Goal: Information Seeking & Learning: Learn about a topic

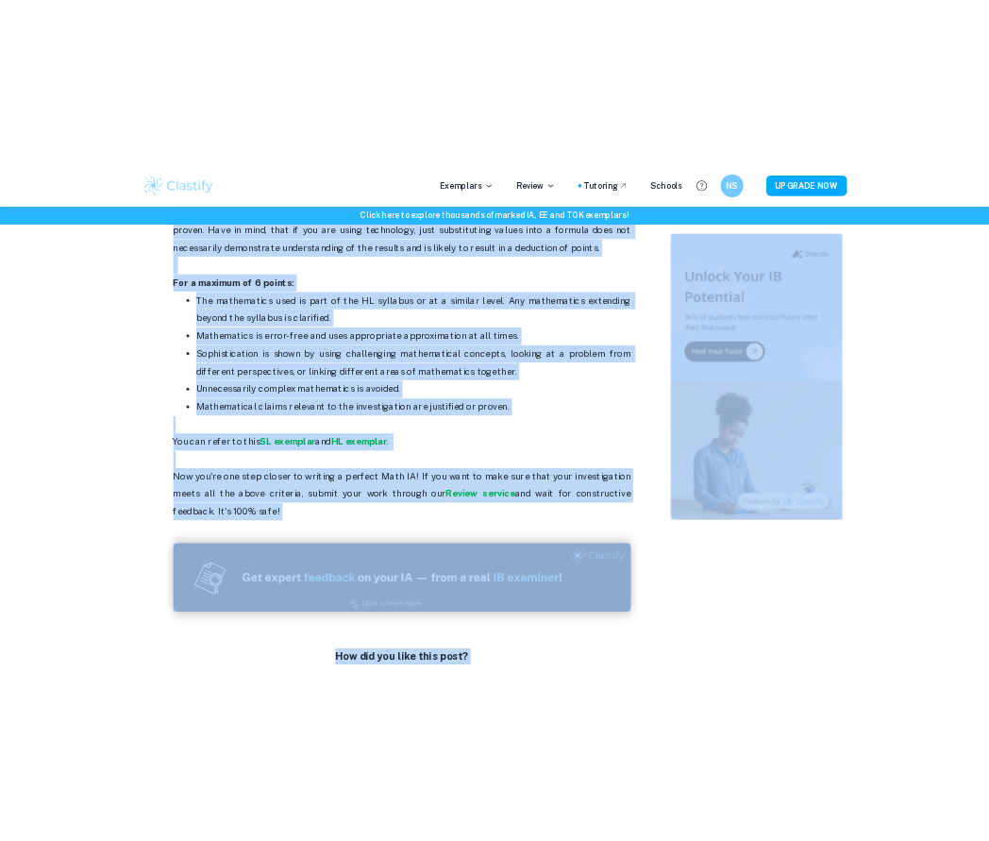
scroll to position [3986, 0]
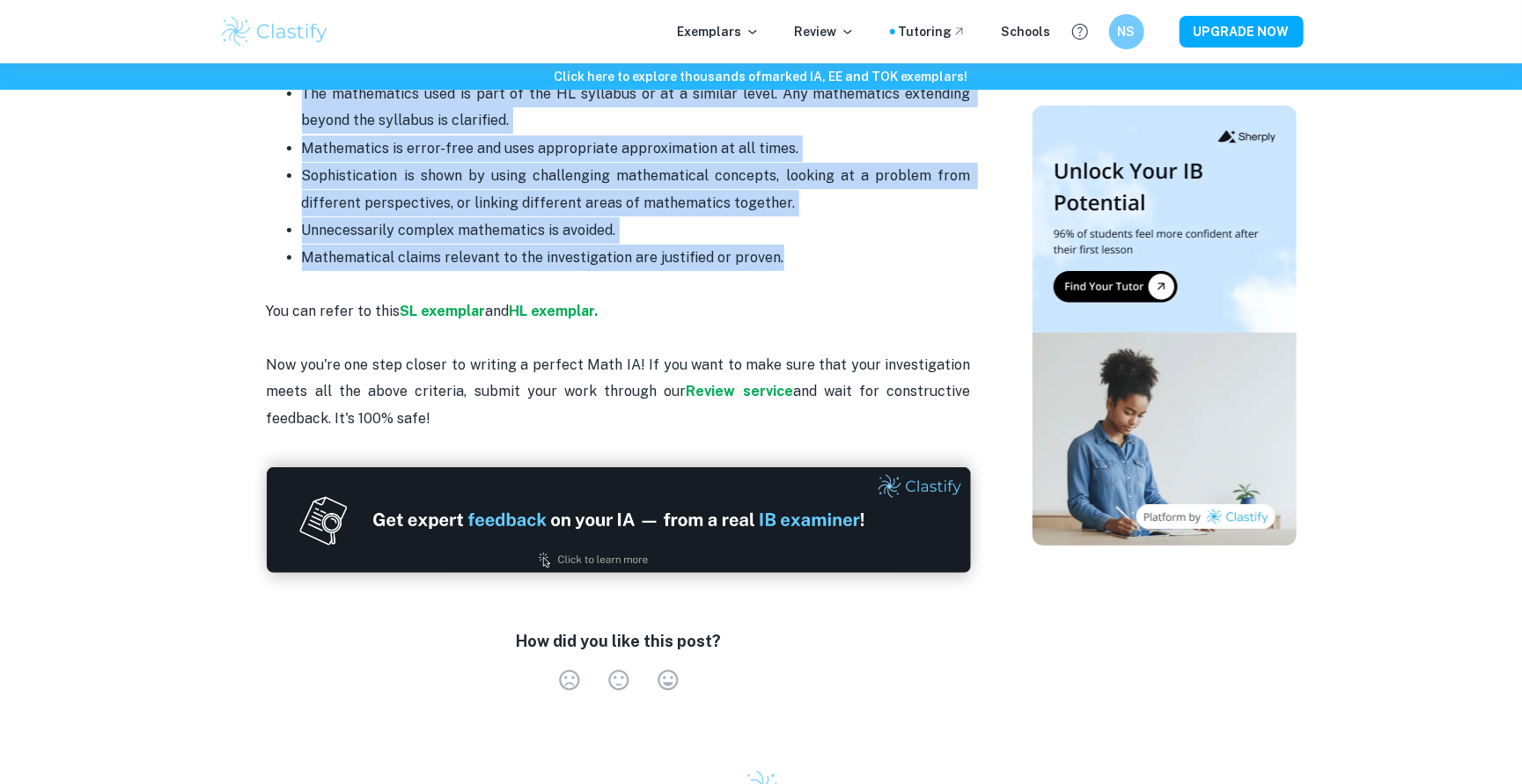
drag, startPoint x: 271, startPoint y: 304, endPoint x: 868, endPoint y: 164, distance: 613.2
copy div "Math internal assessment is worth 20% of your grade (both at SL and HL level). …"
click at [449, 303] on strong "SL exemplar" at bounding box center [443, 311] width 86 height 17
click at [450, 303] on strong "SL exemplar" at bounding box center [443, 311] width 86 height 17
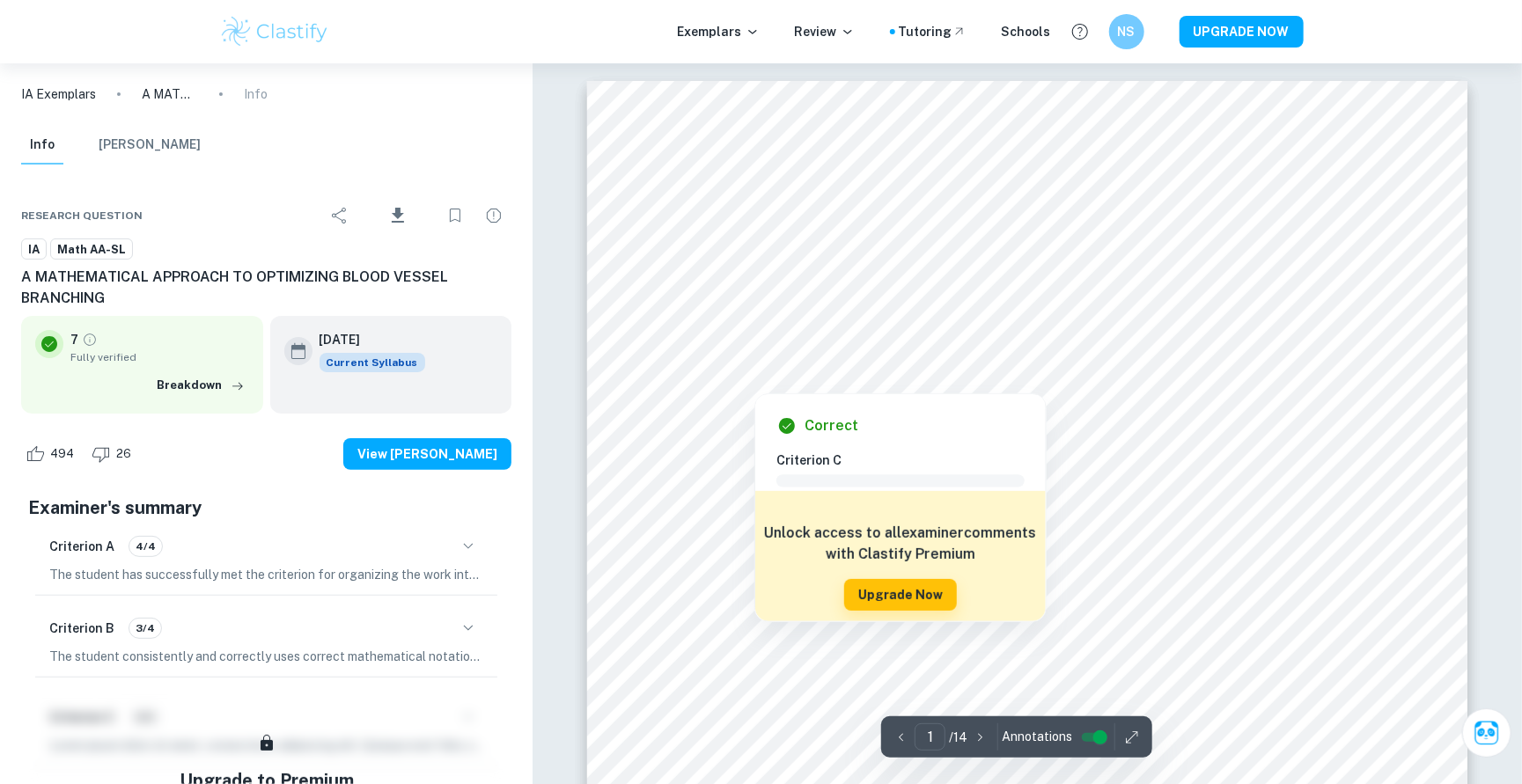
click at [711, 229] on div at bounding box center [1026, 241] width 816 height 23
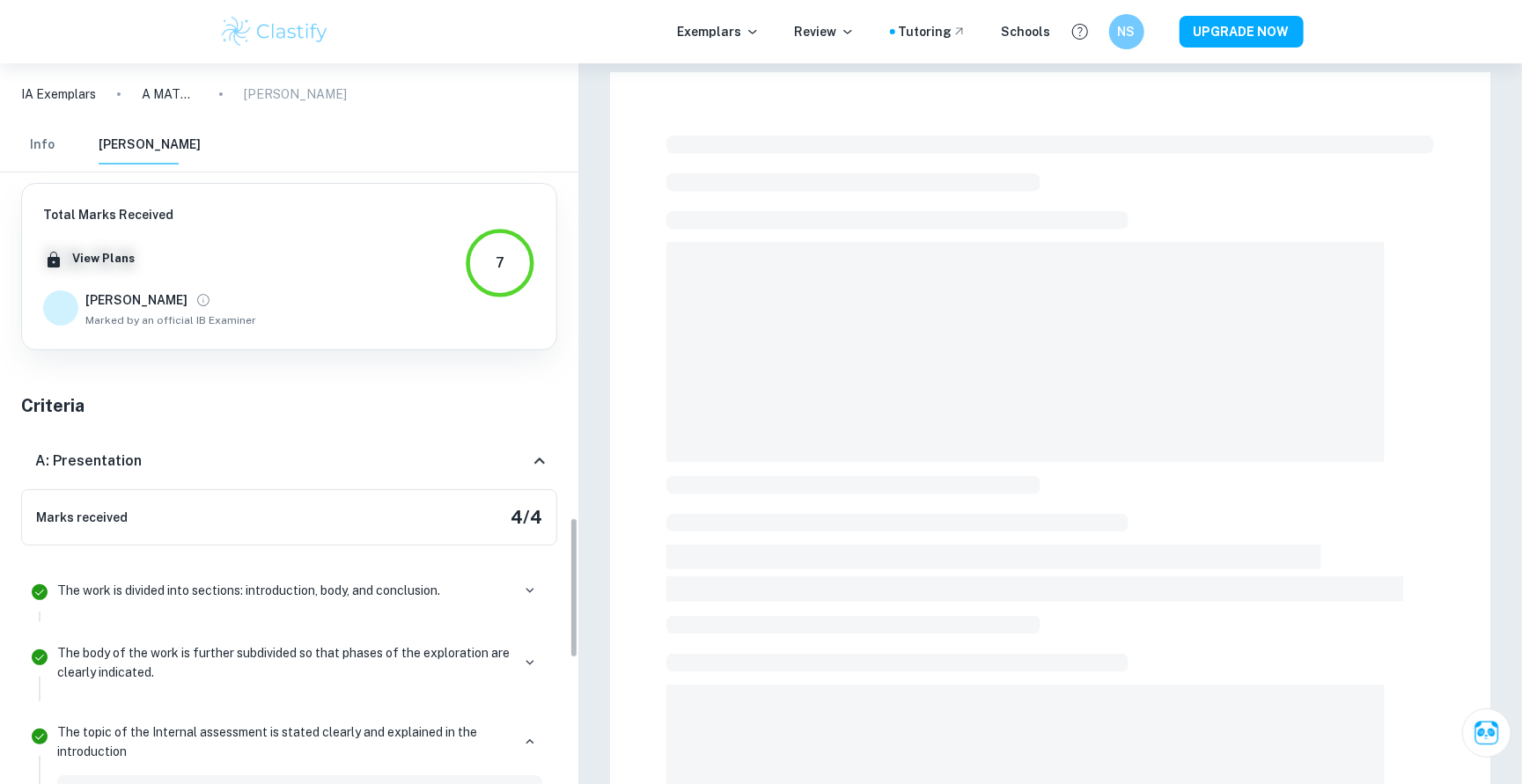
scroll to position [2745, 0]
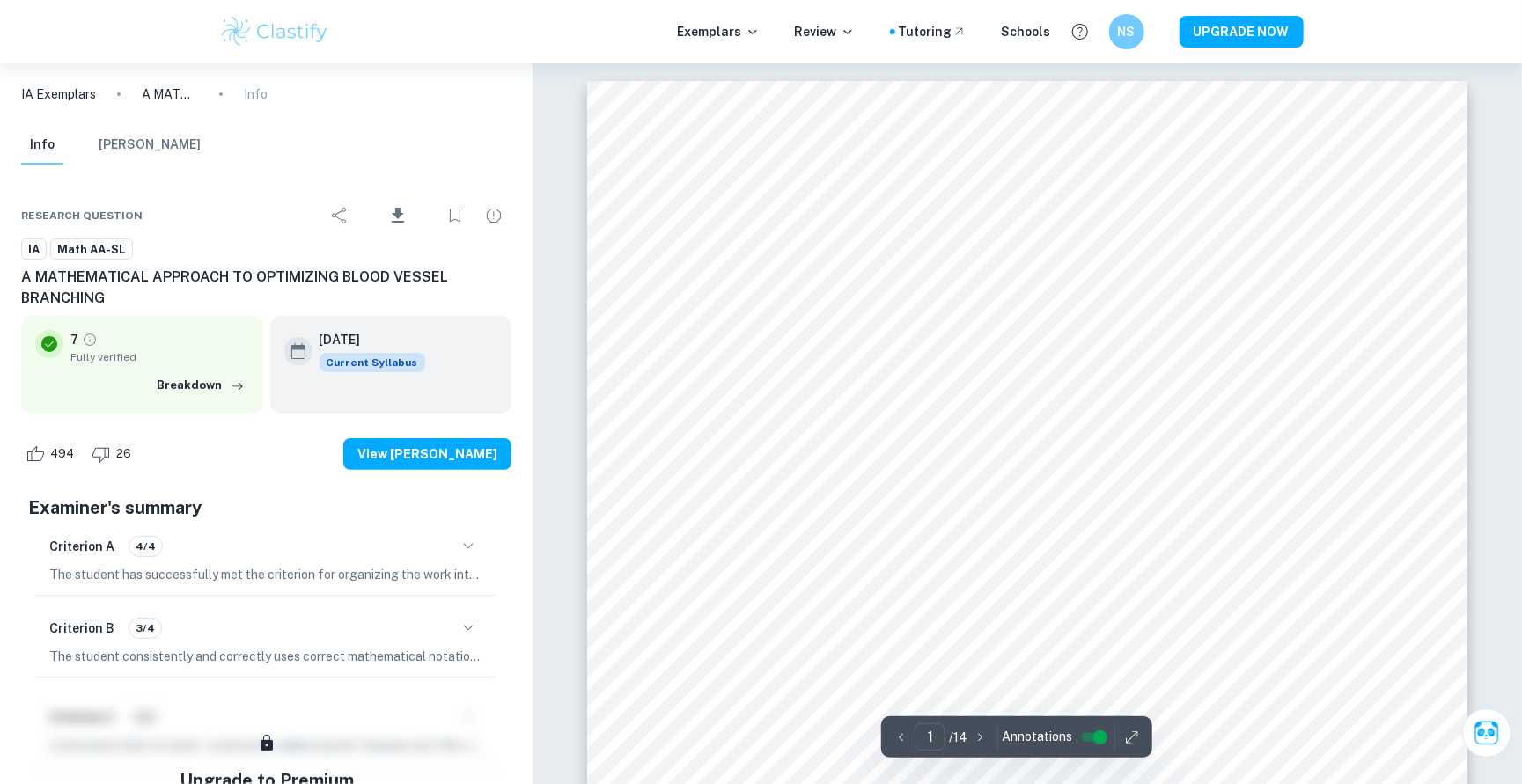
click at [1145, 783] on html "We value your privacy We use cookies to enhance your browsing experience, serve…" at bounding box center [761, 392] width 1522 height 784
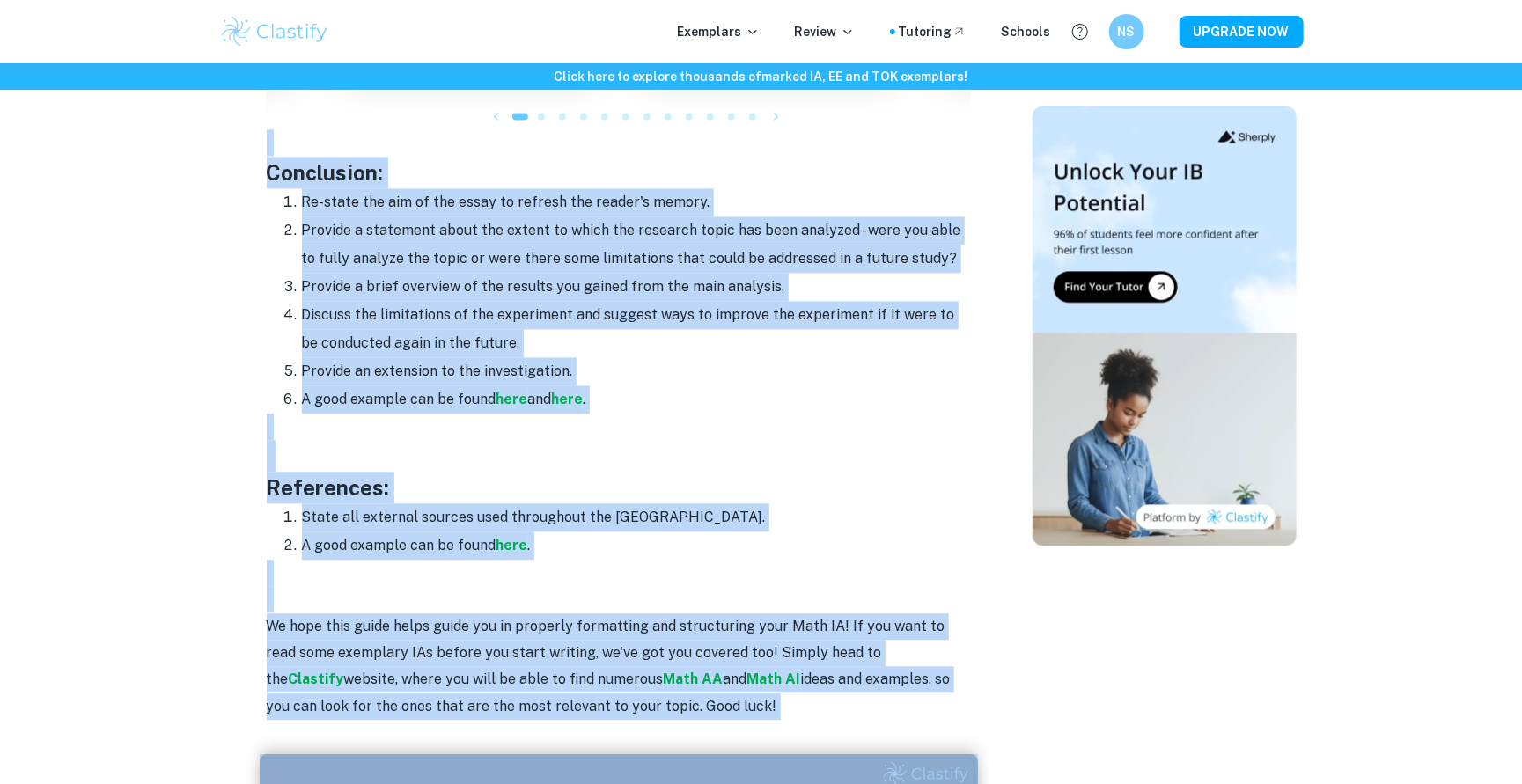
scroll to position [2127, 0]
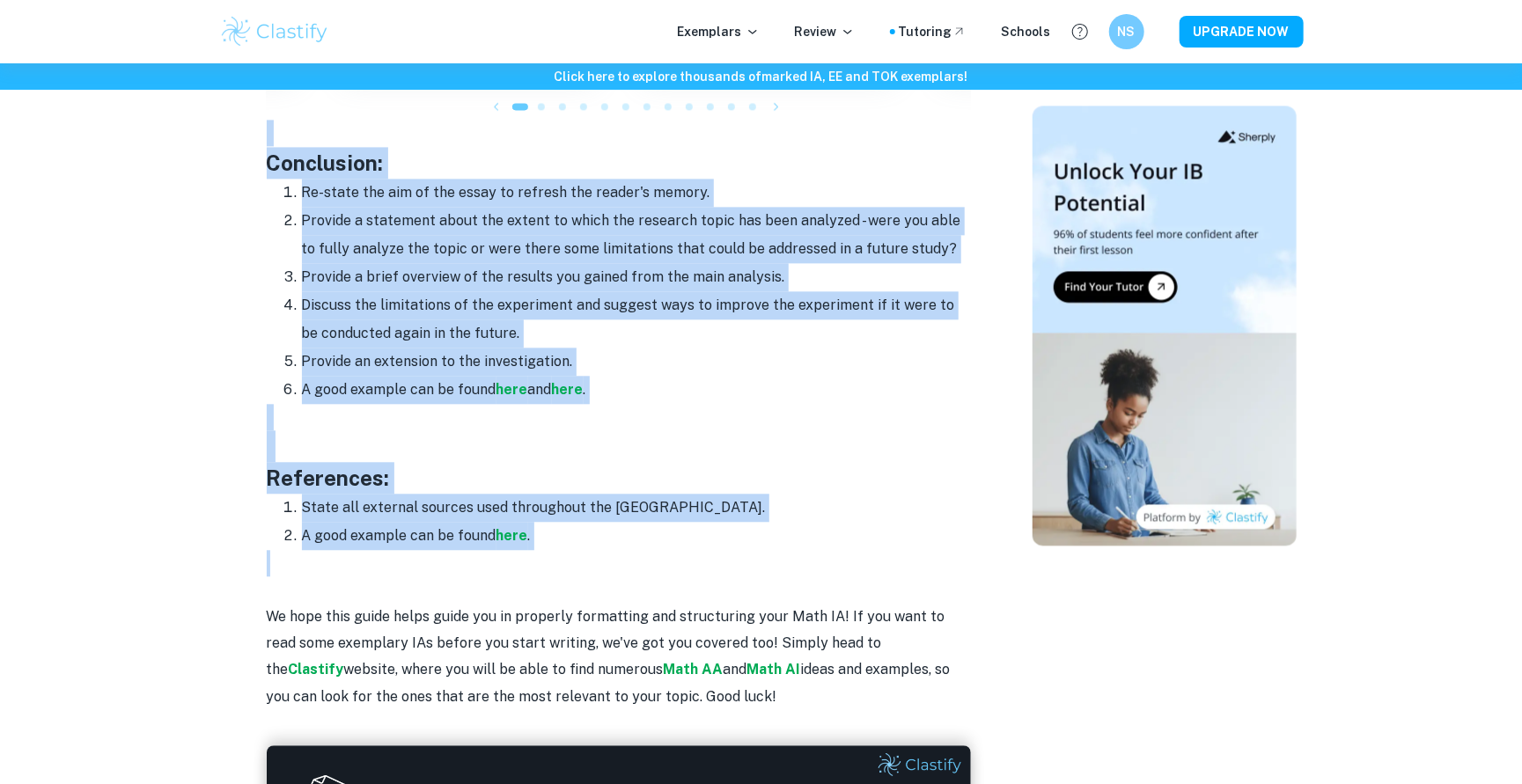
drag, startPoint x: 251, startPoint y: 212, endPoint x: 777, endPoint y: 518, distance: 608.5
copy div "Cover page: Include the title of your paper. This should include the main topic…"
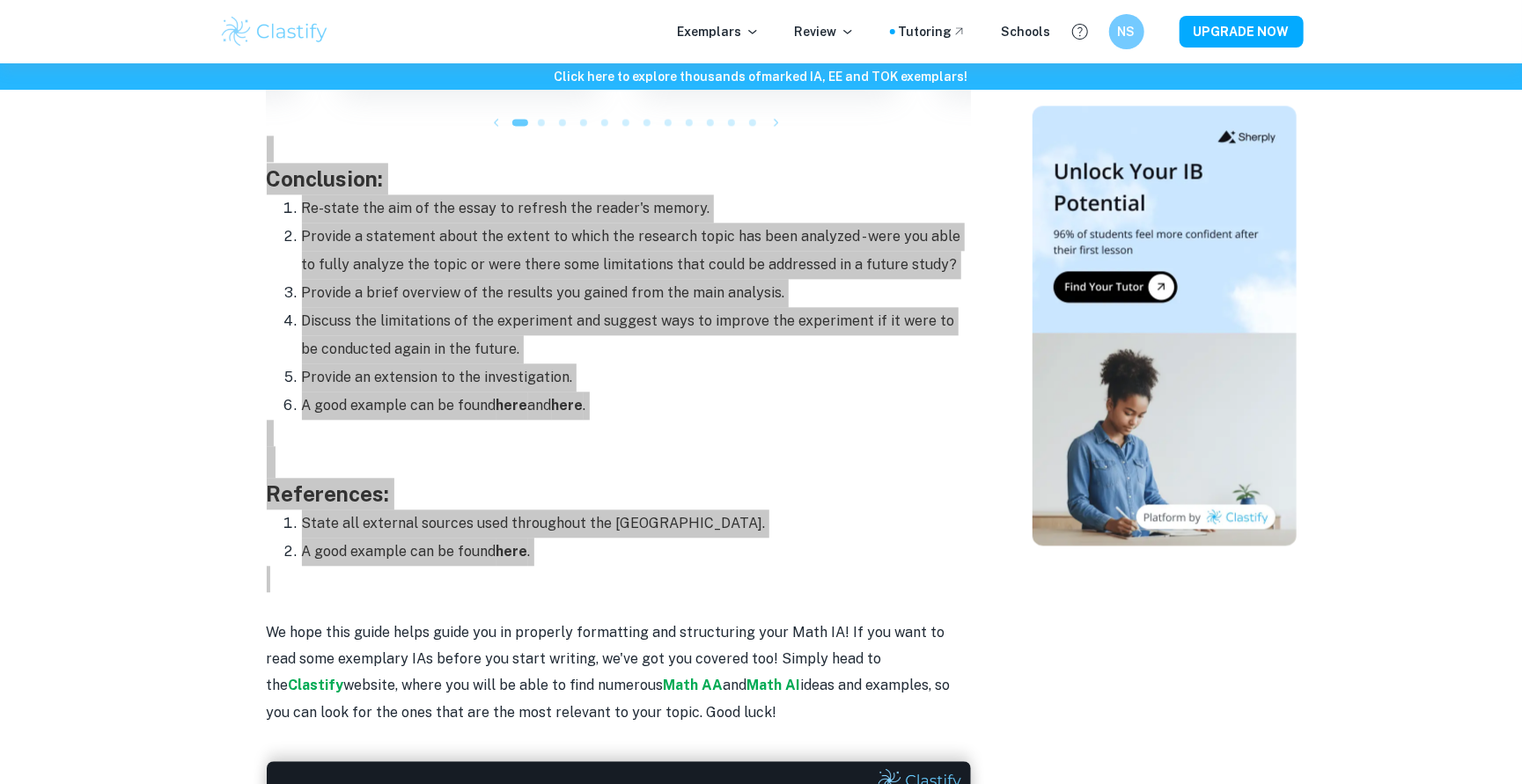
drag, startPoint x: 1003, startPoint y: 772, endPoint x: 461, endPoint y: 351, distance: 686.3
click at [461, 364] on li "Provide an extension to the investigation." at bounding box center [636, 378] width 669 height 28
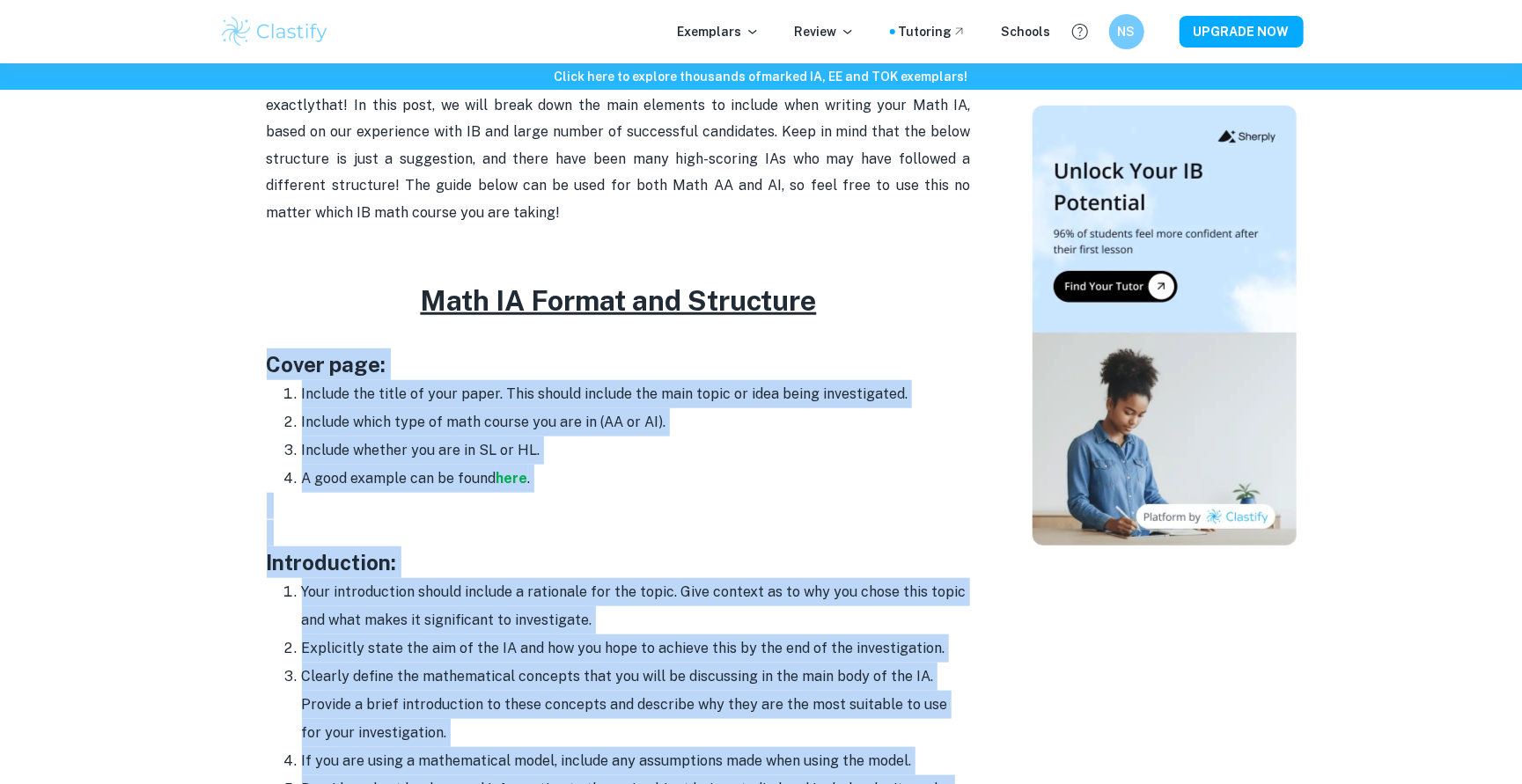
scroll to position [880, 0]
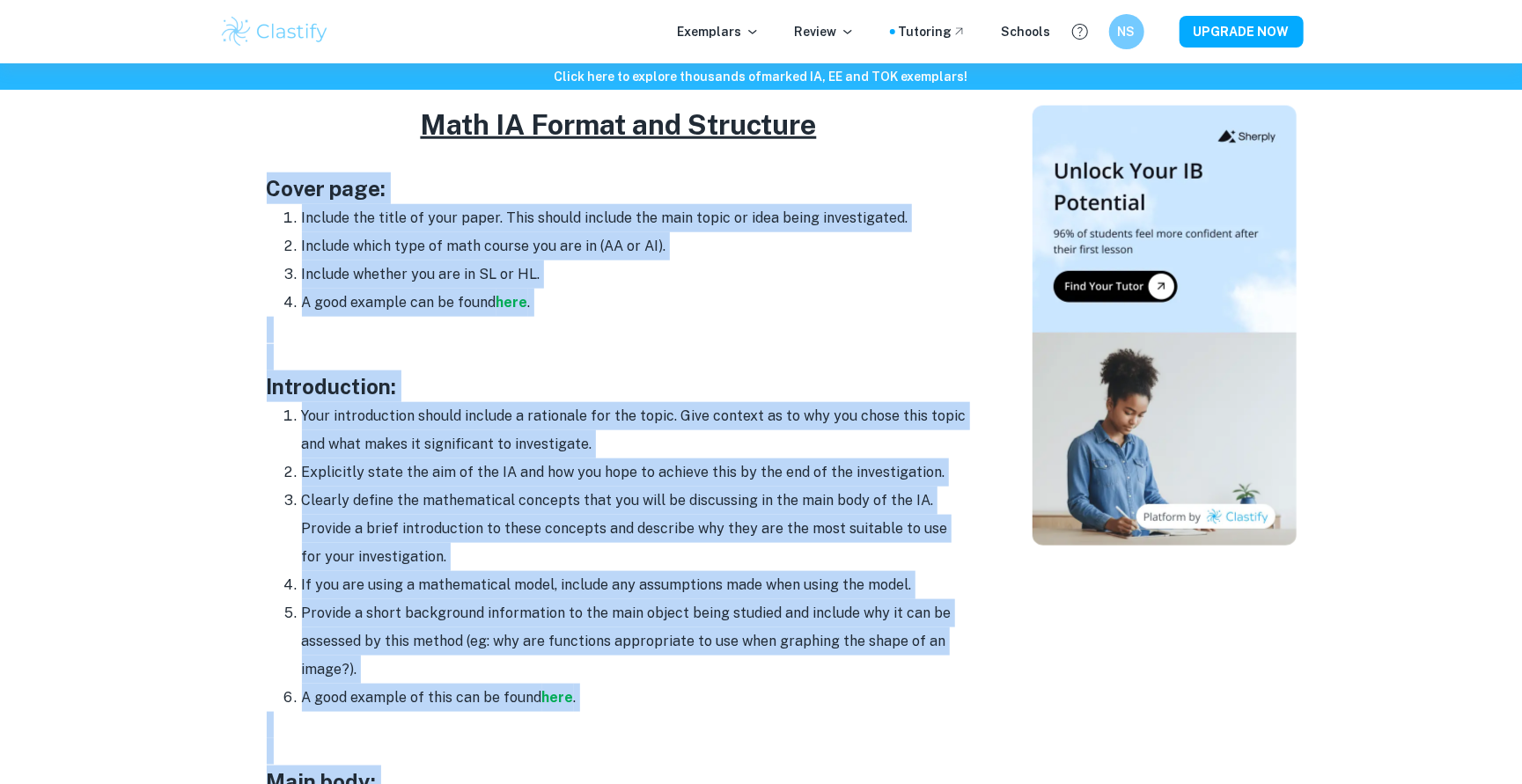
click at [459, 371] on h3 "Introduction:" at bounding box center [618, 386] width 704 height 32
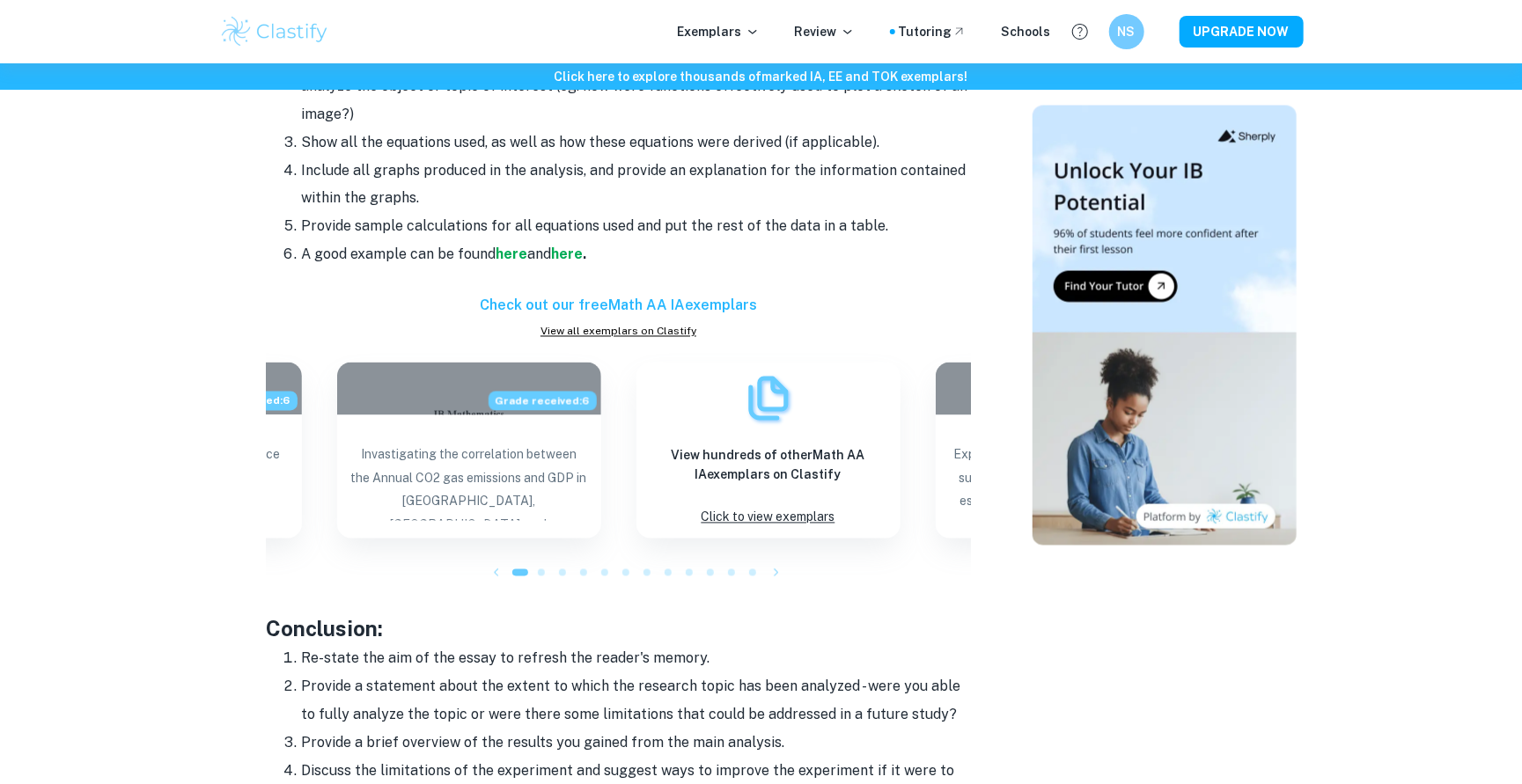
scroll to position [1701, 0]
